Goal: Find specific page/section: Find specific page/section

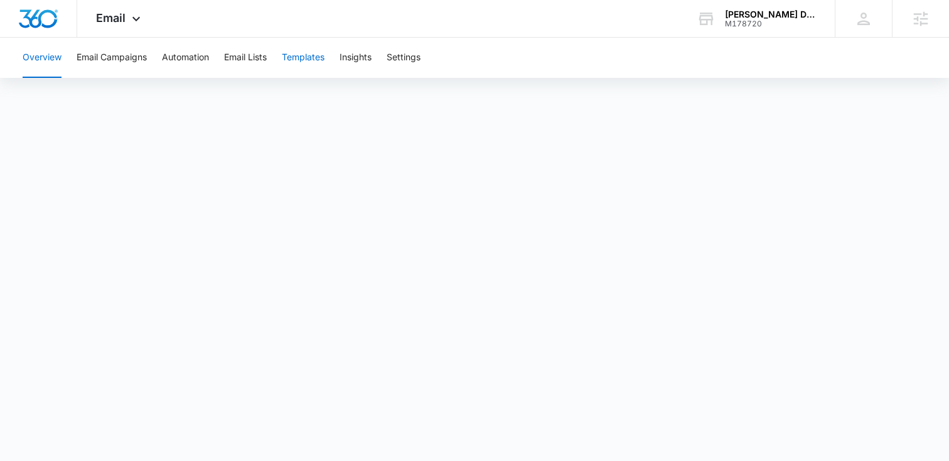
click at [307, 60] on button "Templates" at bounding box center [303, 58] width 43 height 40
click at [136, 23] on icon at bounding box center [136, 21] width 8 height 4
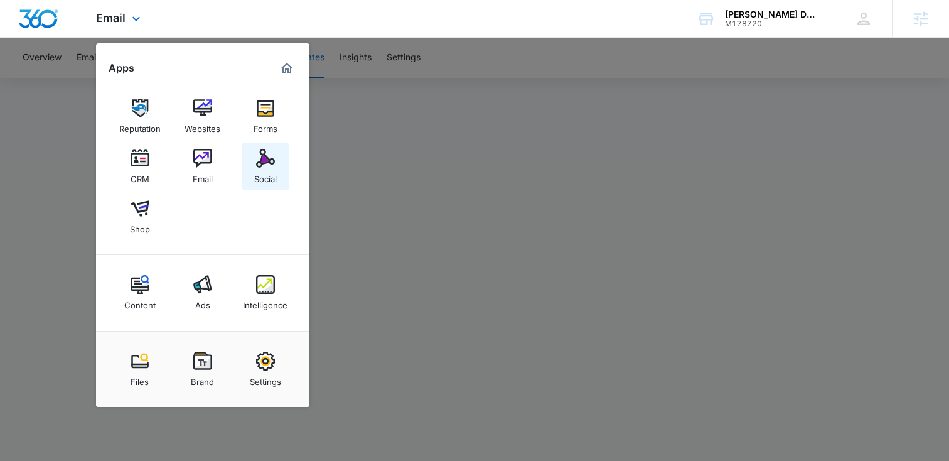
click at [260, 165] on img at bounding box center [265, 158] width 19 height 19
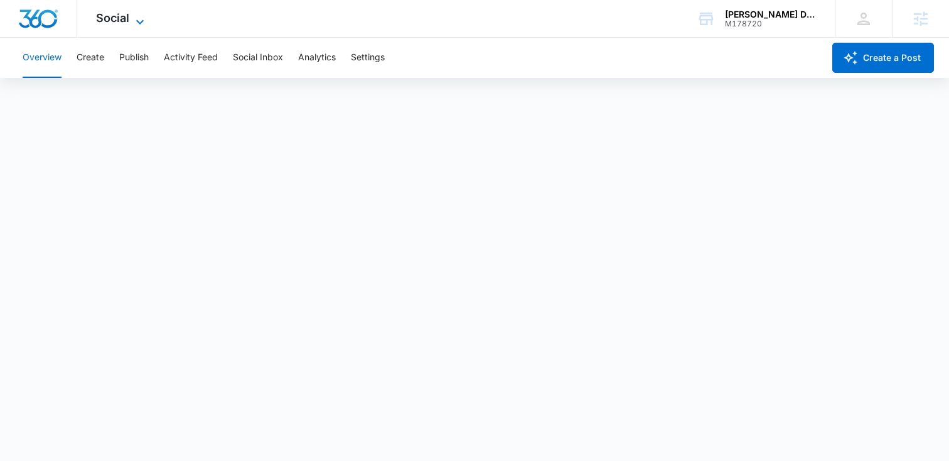
click at [126, 19] on span "Social" at bounding box center [112, 17] width 33 height 13
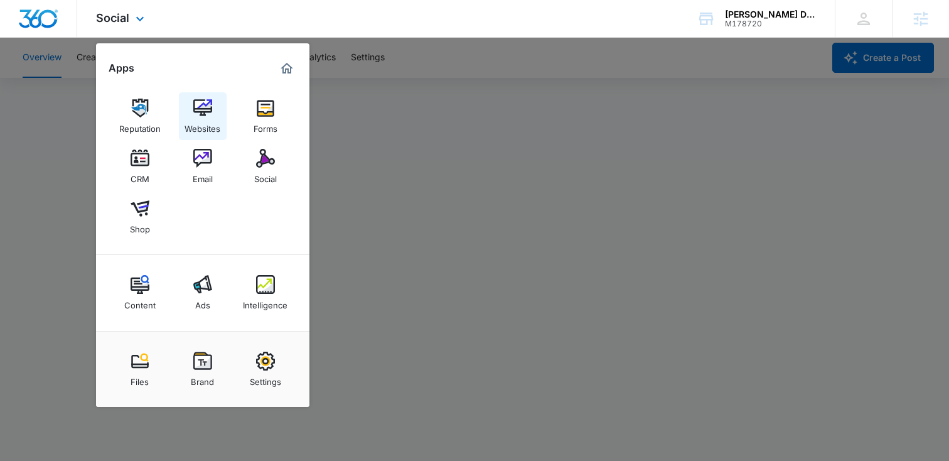
click at [193, 102] on img at bounding box center [202, 108] width 19 height 19
